Goal: Navigation & Orientation: Understand site structure

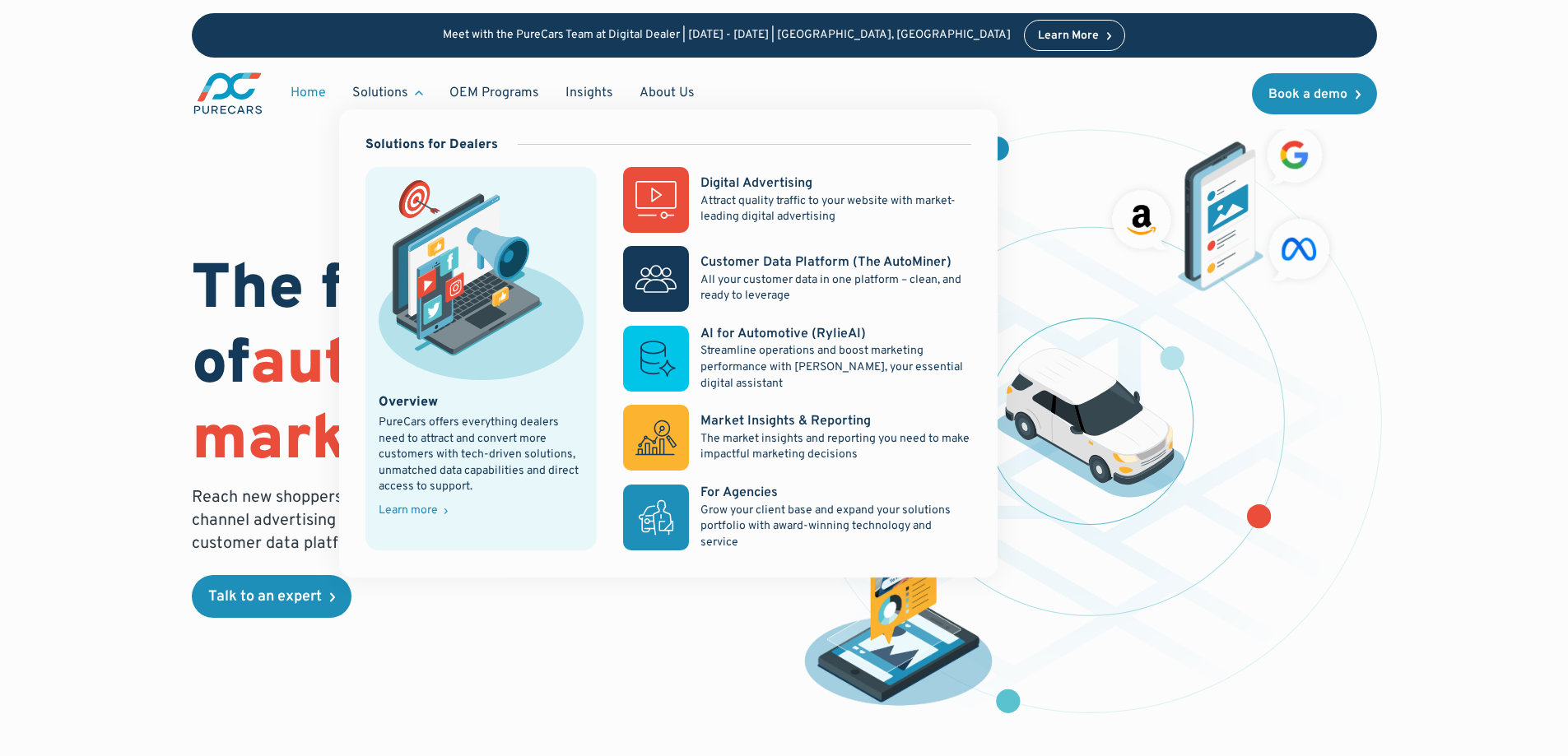
click at [412, 93] on div "Solutions" at bounding box center [388, 93] width 97 height 31
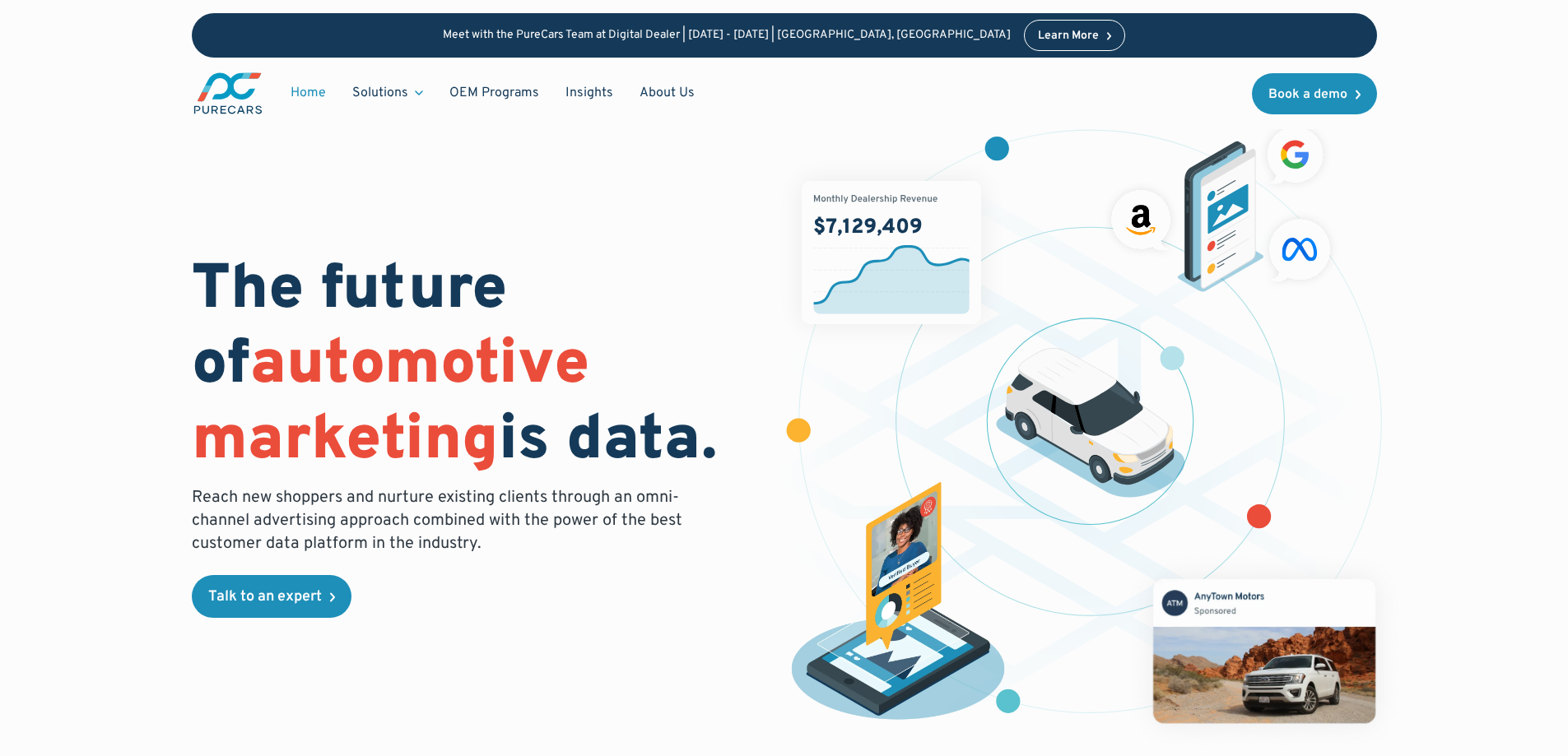
click at [412, 93] on div "Solutions" at bounding box center [388, 93] width 97 height 31
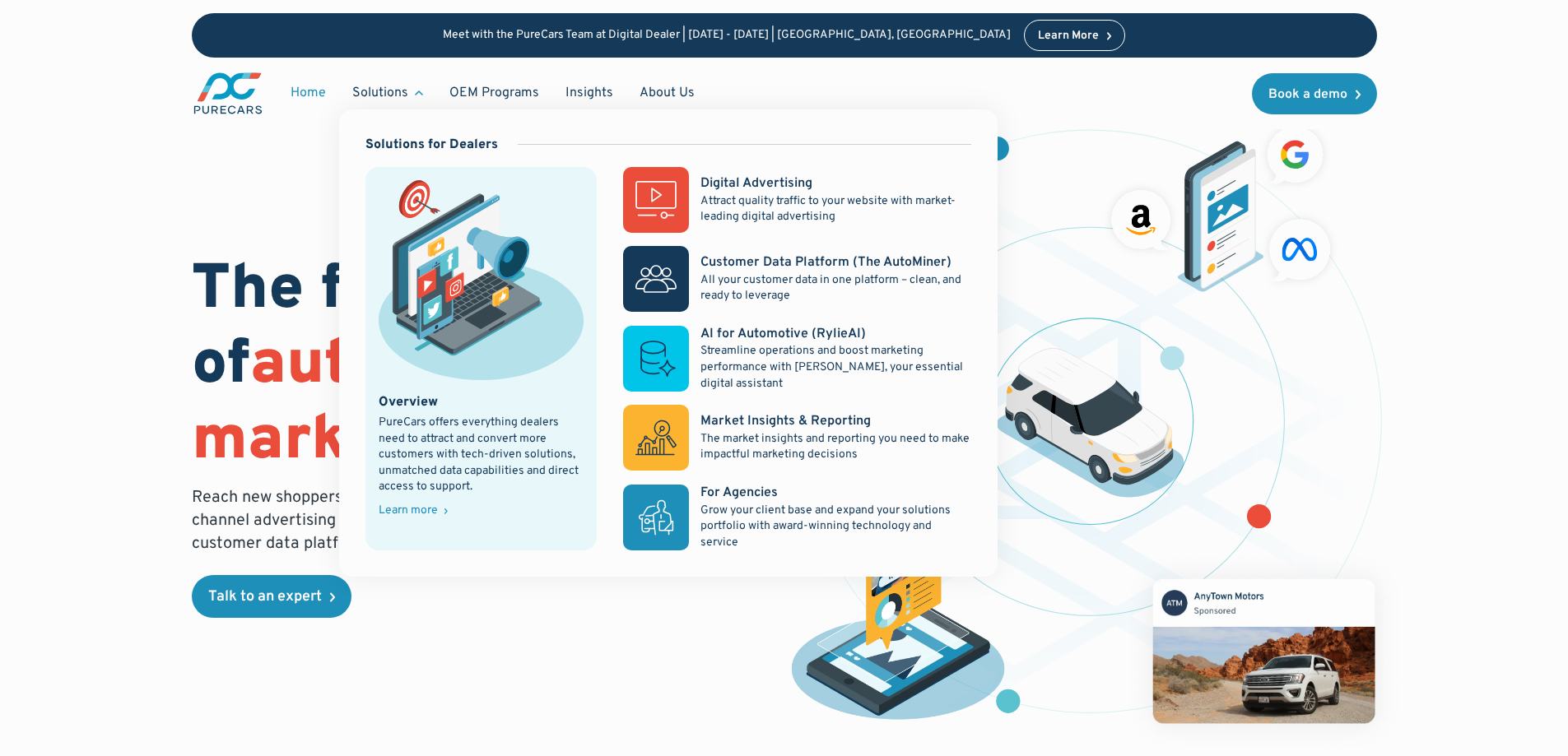
click at [413, 509] on div "Learn more" at bounding box center [408, 510] width 59 height 11
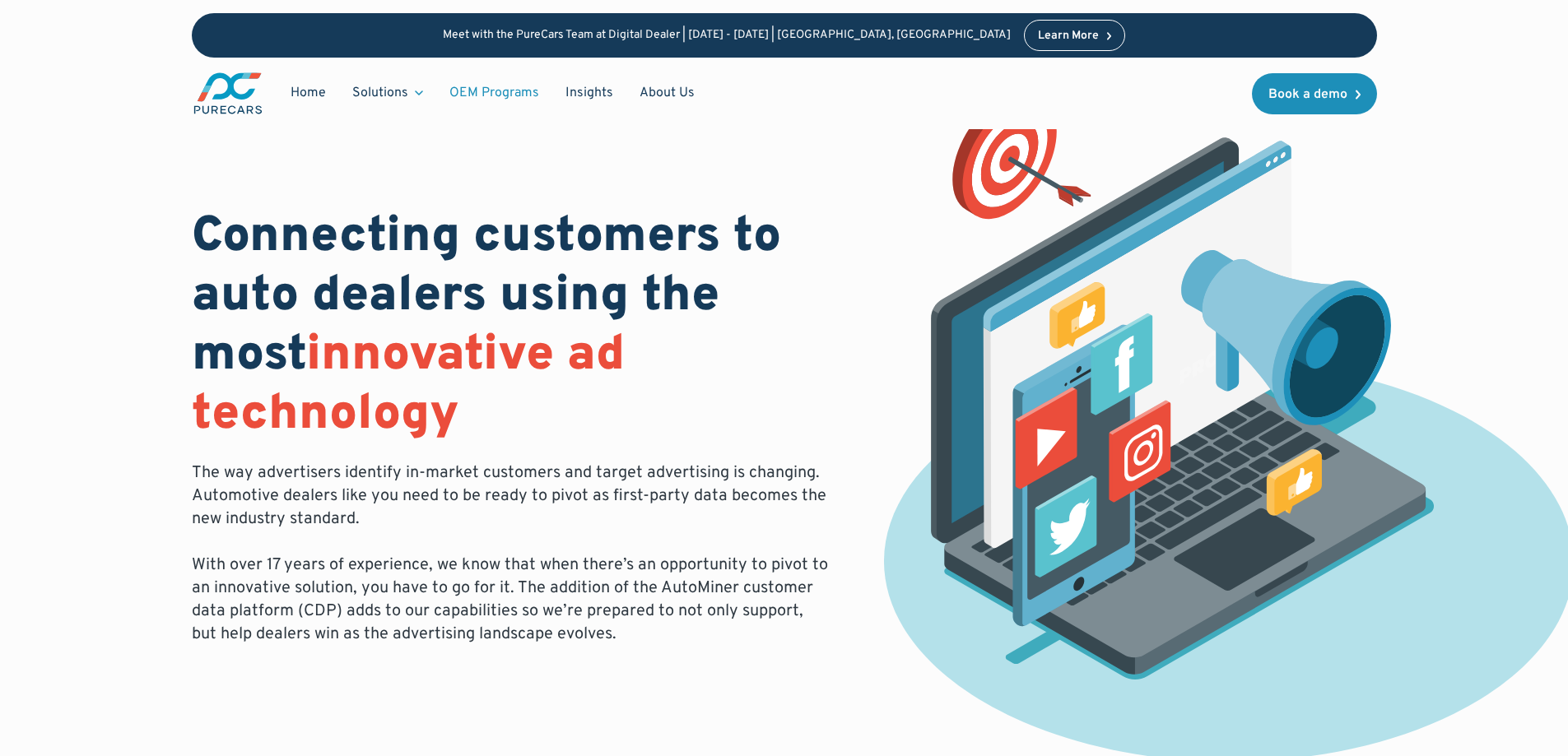
click at [489, 91] on link "OEM Programs" at bounding box center [494, 93] width 116 height 31
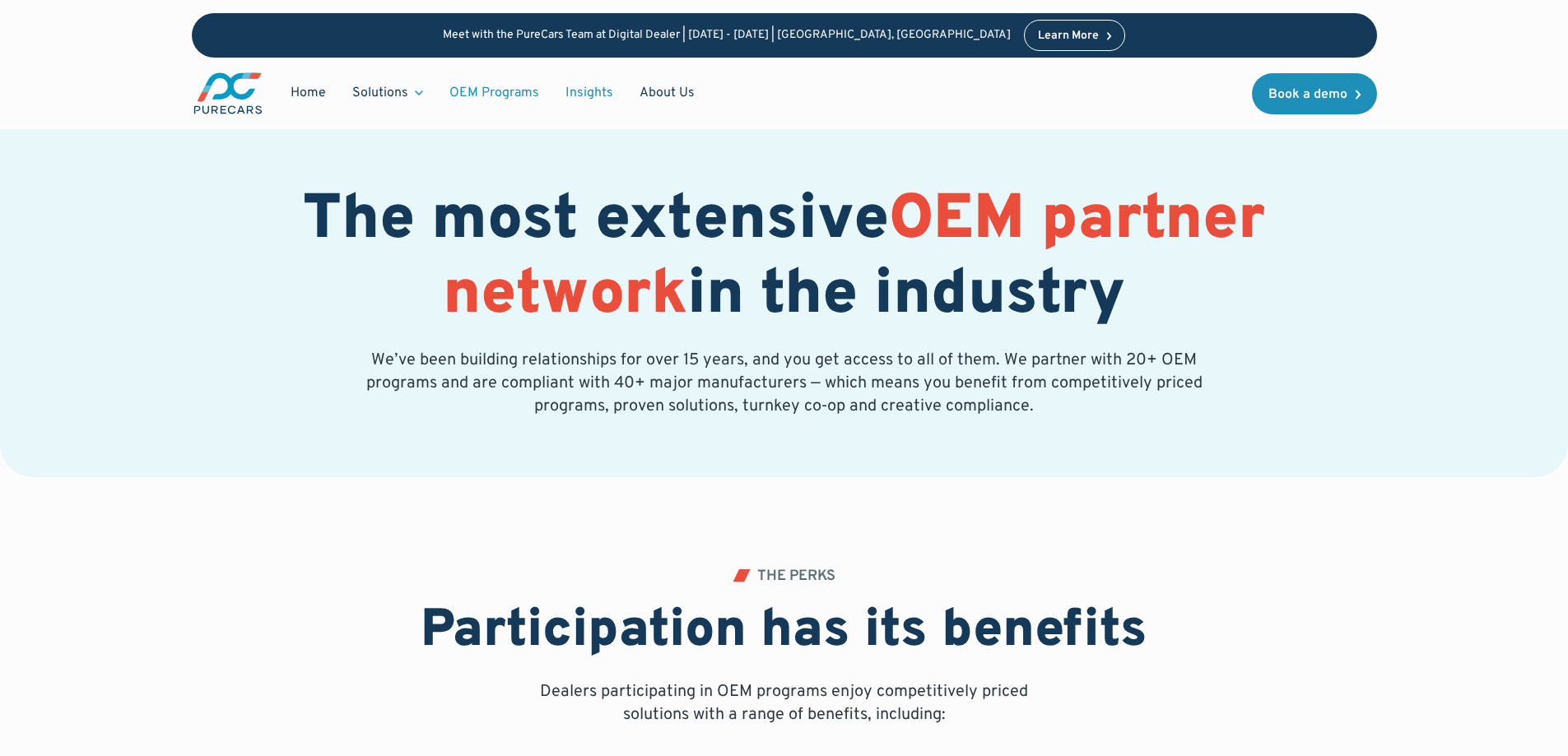
click at [578, 88] on link "Insights" at bounding box center [589, 93] width 74 height 31
